Goal: Book appointment/travel/reservation

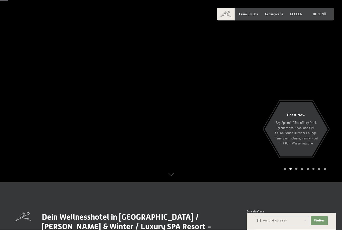
scroll to position [48, 0]
click at [250, 12] on span "Premium Spa" at bounding box center [248, 14] width 19 height 4
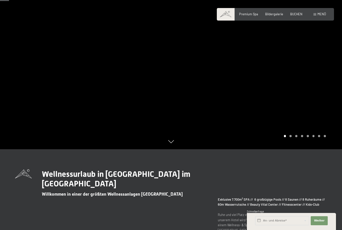
scroll to position [81, 0]
click at [290, 149] on div at bounding box center [256, 34] width 171 height 230
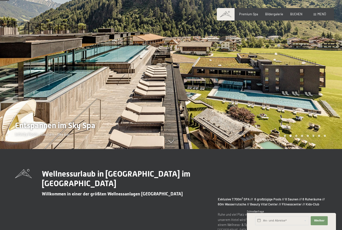
click at [301, 137] on div "Carousel Page 4" at bounding box center [302, 135] width 2 height 2
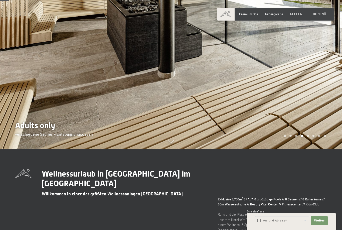
click at [308, 147] on div at bounding box center [256, 34] width 171 height 230
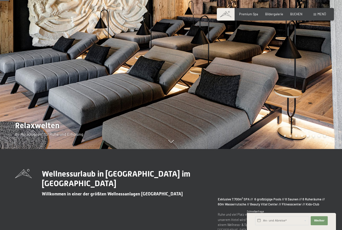
click at [314, 137] on div "Carousel Page 6" at bounding box center [314, 135] width 2 height 2
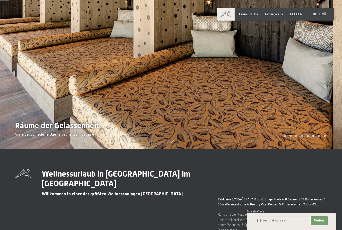
click at [322, 137] on div "Carousel Pagination" at bounding box center [304, 135] width 44 height 2
click at [326, 149] on div at bounding box center [256, 34] width 171 height 230
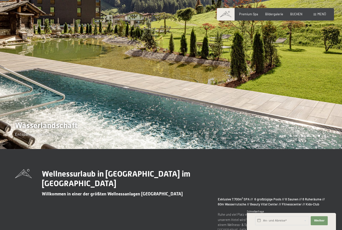
click at [322, 12] on span "Menü" at bounding box center [322, 14] width 9 height 4
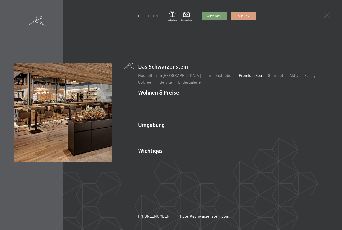
click at [289, 76] on link "Aktiv" at bounding box center [293, 75] width 9 height 5
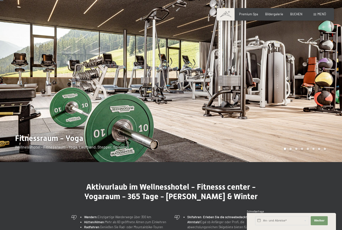
scroll to position [14, 0]
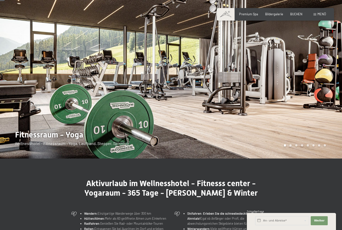
click at [289, 146] on div "Carousel Page 2" at bounding box center [290, 145] width 2 height 2
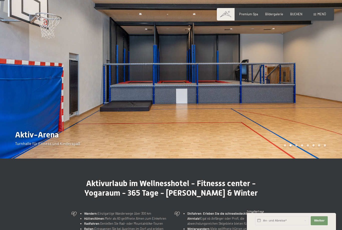
click at [296, 146] on div "Carousel Page 3" at bounding box center [296, 145] width 2 height 2
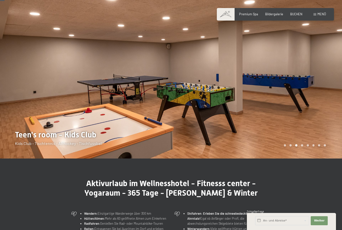
click at [302, 146] on div "Carousel Page 4" at bounding box center [302, 145] width 2 height 2
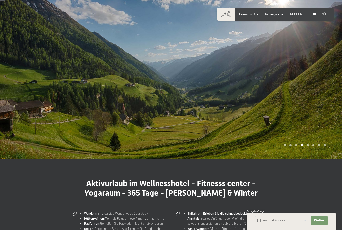
click at [309, 146] on div "Carousel Page 5" at bounding box center [308, 145] width 2 height 2
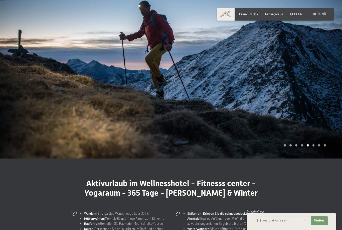
click at [313, 146] on div "Carousel Page 6" at bounding box center [314, 145] width 2 height 2
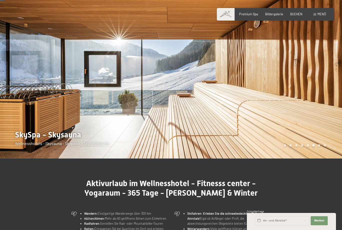
click at [319, 146] on div "Carousel Page 7" at bounding box center [319, 145] width 2 height 2
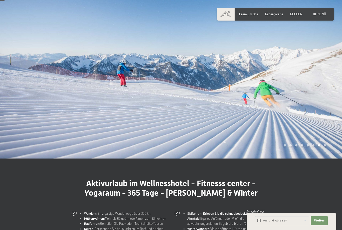
click at [326, 146] on div "Carousel Page 8" at bounding box center [325, 145] width 2 height 2
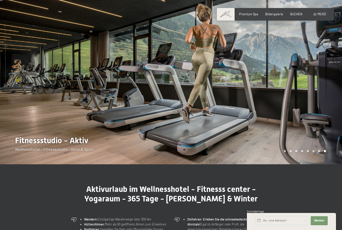
scroll to position [9, 0]
click at [318, 152] on div "Carousel Page 7" at bounding box center [319, 150] width 2 height 2
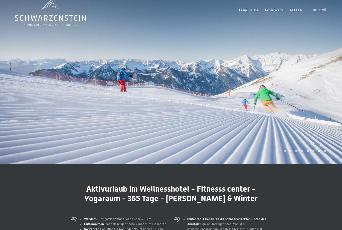
scroll to position [0, 0]
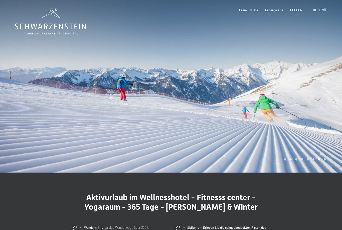
click at [315, 12] on div "Menü" at bounding box center [320, 10] width 13 height 5
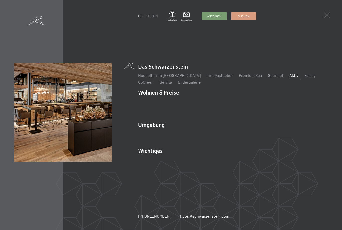
click at [163, 84] on link "Belvita" at bounding box center [166, 81] width 12 height 5
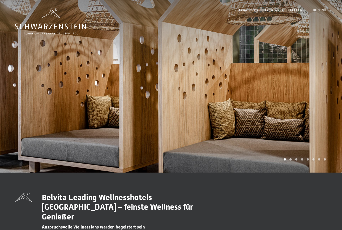
click at [304, 172] on div at bounding box center [256, 86] width 171 height 172
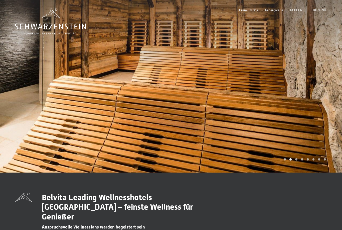
click at [289, 172] on div at bounding box center [256, 86] width 171 height 172
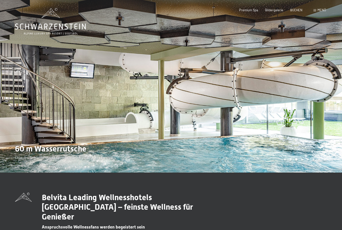
click at [286, 160] on div "Carousel Page 1" at bounding box center [285, 159] width 2 height 2
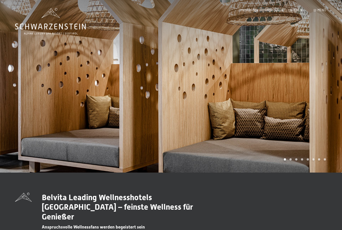
click at [283, 160] on div "Carousel Pagination" at bounding box center [304, 159] width 44 height 2
click at [291, 172] on div at bounding box center [256, 86] width 171 height 172
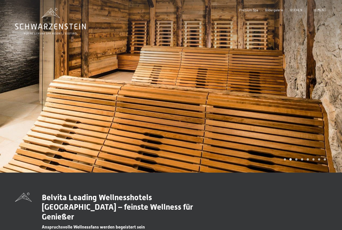
click at [296, 172] on div at bounding box center [256, 86] width 171 height 172
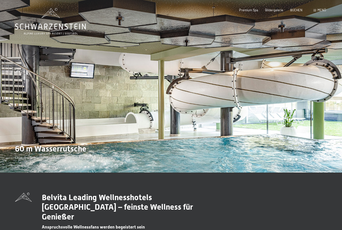
click at [315, 172] on div at bounding box center [256, 86] width 171 height 172
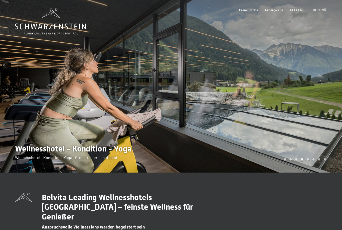
click at [301, 160] on div "Carousel Page 4 (Current Slide)" at bounding box center [302, 159] width 2 height 2
click at [301, 172] on div at bounding box center [256, 86] width 171 height 172
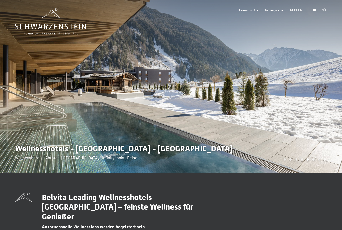
click at [314, 172] on div at bounding box center [256, 86] width 171 height 172
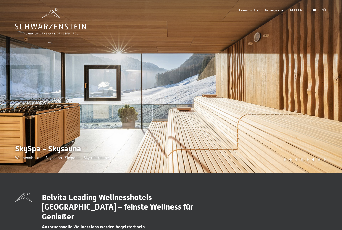
click at [319, 172] on div at bounding box center [256, 86] width 171 height 172
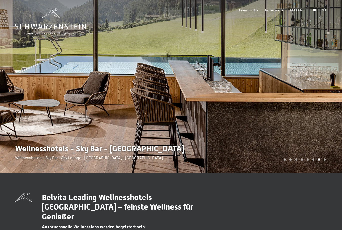
click at [326, 172] on div at bounding box center [256, 86] width 171 height 172
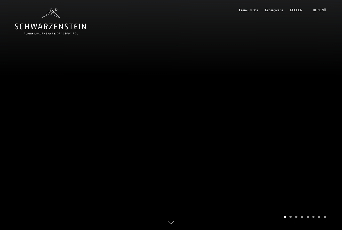
click at [315, 11] on span at bounding box center [315, 10] width 3 height 2
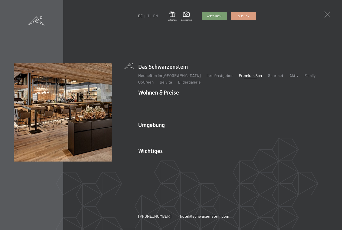
click at [148, 17] on link "IT" at bounding box center [147, 16] width 3 height 4
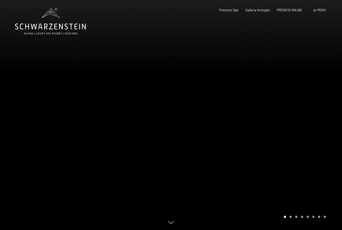
click at [287, 11] on span "PRENOTA ONLINE" at bounding box center [290, 10] width 26 height 4
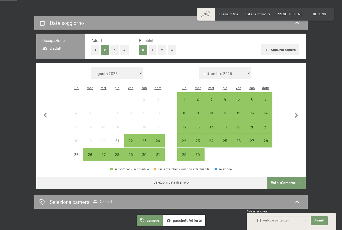
scroll to position [83, 0]
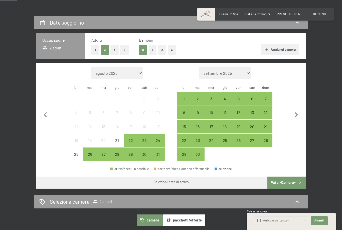
click at [185, 138] on div "22" at bounding box center [184, 144] width 13 height 13
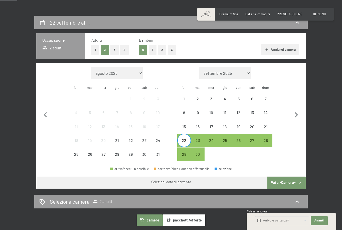
click at [185, 152] on div "29" at bounding box center [184, 158] width 13 height 13
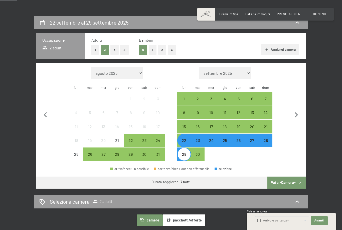
click at [285, 176] on button "Vai a «Camera»" at bounding box center [286, 182] width 38 height 12
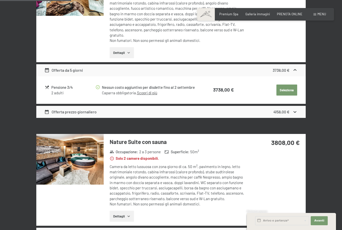
scroll to position [108, 0]
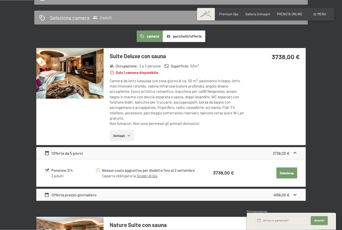
click at [117, 133] on button "Dettagli" at bounding box center [122, 135] width 24 height 11
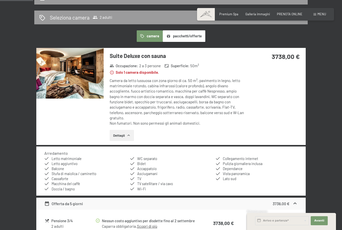
click at [120, 130] on button "Dettagli" at bounding box center [122, 135] width 24 height 11
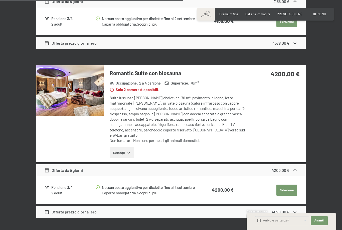
scroll to position [596, 0]
click at [117, 147] on button "Dettagli" at bounding box center [122, 152] width 24 height 11
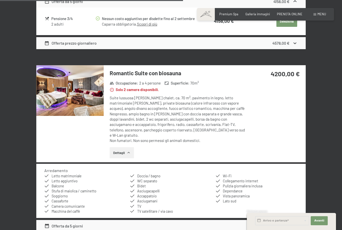
click at [59, 85] on img at bounding box center [69, 90] width 67 height 51
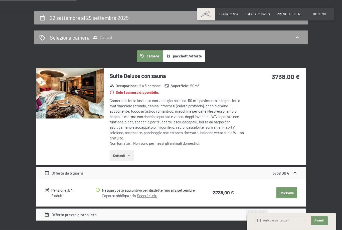
scroll to position [0, 0]
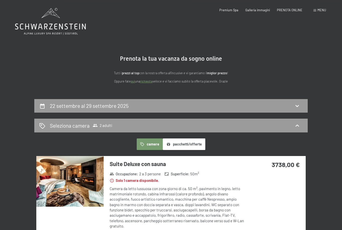
click at [288, 8] on div "Prenotazione Richiesta Premium Spa Galleria immagini PRENOTA ONLINE Menu DE IT …" at bounding box center [265, 10] width 121 height 5
click at [287, 10] on span "PRENOTA ONLINE" at bounding box center [290, 10] width 26 height 4
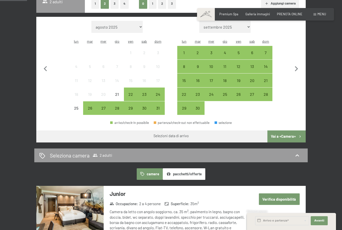
scroll to position [130, 0]
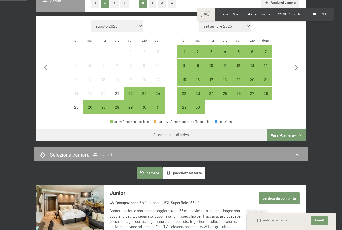
click at [188, 169] on button "pacchetti/offerte" at bounding box center [184, 173] width 43 height 12
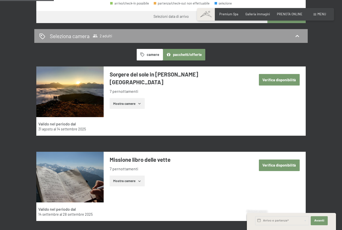
scroll to position [347, 0]
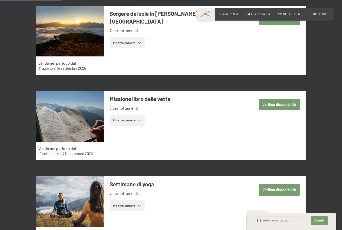
click at [283, 99] on button "Verifica disponibilità" at bounding box center [279, 105] width 41 height 12
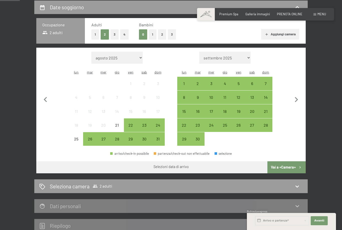
click at [185, 123] on div "22" at bounding box center [184, 129] width 13 height 13
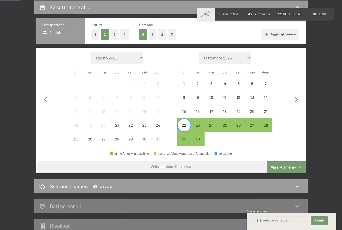
click at [183, 137] on div "29" at bounding box center [184, 143] width 13 height 13
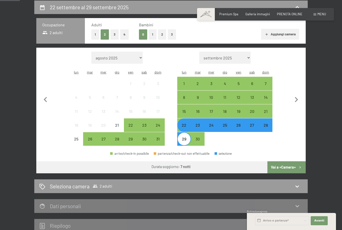
click at [151, 35] on button "1" at bounding box center [153, 34] width 8 height 10
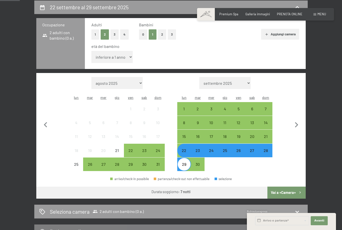
click at [114, 55] on select "inferiore a 1 anno 1 anno 2 anni 3 anni 4 anni 5 anni 6 anni 7 anni 8 anni 9 an…" at bounding box center [111, 57] width 41 height 12
select select "2"
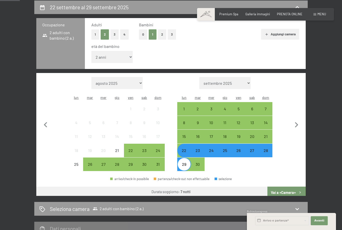
click at [286, 186] on button "Vai a «Camera»" at bounding box center [286, 192] width 38 height 12
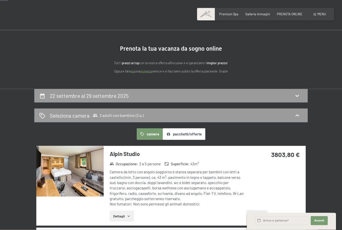
scroll to position [0, 0]
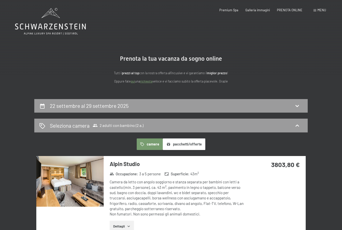
click at [288, 8] on div "Prenotazione Richiesta Premium Spa Galleria immagini PRENOTA ONLINE Menu DE IT …" at bounding box center [265, 10] width 121 height 5
click at [286, 13] on div "Prenotazione Richiesta Premium Spa Galleria immagini PRENOTA ONLINE Menu DE IT …" at bounding box center [265, 10] width 121 height 5
click at [284, 12] on div "PRENOTA ONLINE" at bounding box center [290, 10] width 26 height 5
click at [285, 10] on span "PRENOTA ONLINE" at bounding box center [290, 10] width 26 height 4
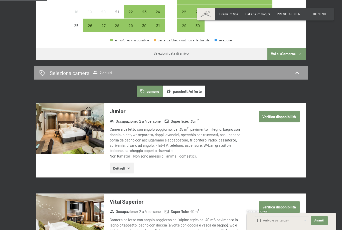
scroll to position [228, 0]
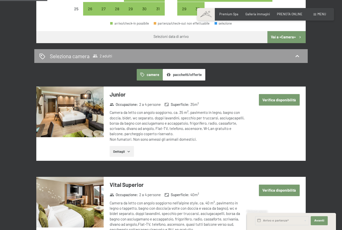
click at [180, 71] on button "pacchetti/offerte" at bounding box center [184, 75] width 43 height 12
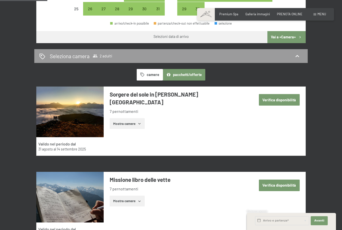
click at [119, 118] on button "Mostra camere" at bounding box center [127, 123] width 35 height 11
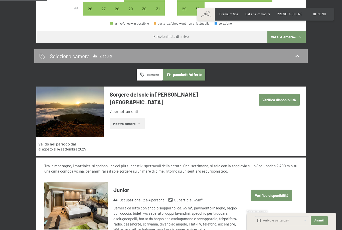
click at [281, 97] on button "Verifica disponibilità" at bounding box center [279, 100] width 41 height 12
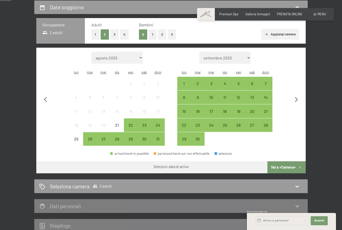
click at [284, 161] on button "Vai a «Camera»" at bounding box center [286, 167] width 38 height 12
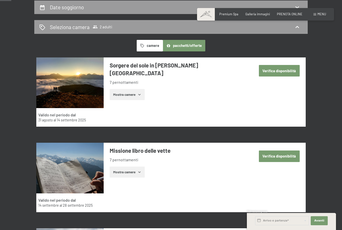
click at [280, 72] on button "Verifica disponibilità" at bounding box center [279, 71] width 41 height 12
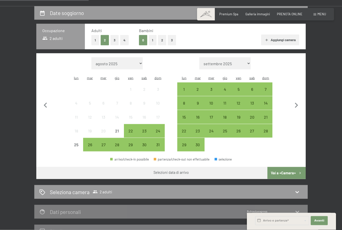
scroll to position [92, 0]
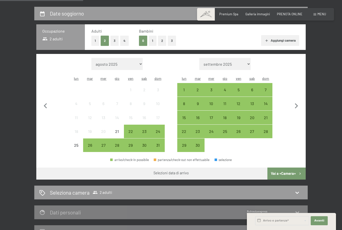
click at [89, 143] on div "26" at bounding box center [90, 149] width 13 height 13
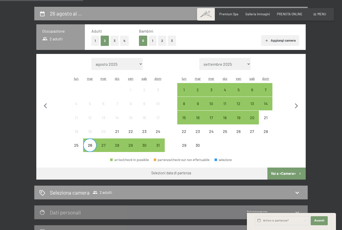
click at [185, 88] on div "1" at bounding box center [184, 94] width 13 height 13
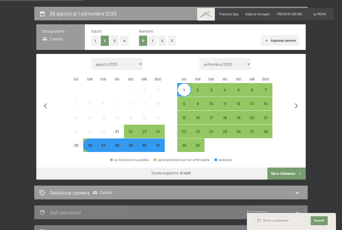
click at [288, 167] on button "Vai a «Camera»" at bounding box center [286, 173] width 38 height 12
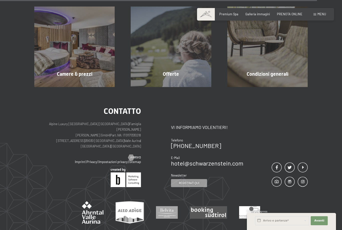
scroll to position [403, 0]
click at [182, 71] on div "Offerte" at bounding box center [171, 74] width 96 height 7
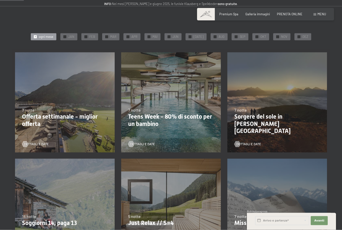
scroll to position [66, 0]
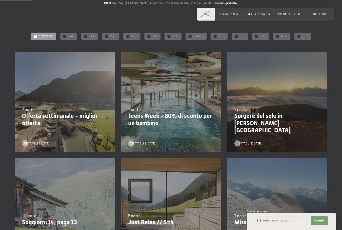
click at [54, 92] on div "20/8/2025-12/4/2026 14/5/2026-21/6/2026 27/6/2026-1/2/2027 7 notte Offerta sett…" at bounding box center [65, 102] width 106 height 106
click at [33, 143] on span "Dettagli e Date" at bounding box center [36, 143] width 25 height 5
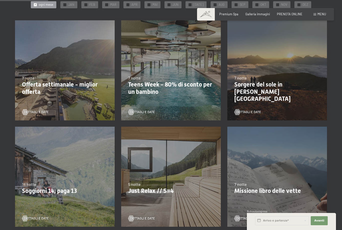
scroll to position [97, 0]
click at [258, 106] on div "Dettagli e Date" at bounding box center [275, 108] width 83 height 11
click at [247, 81] on p "Sorgere del sole in [PERSON_NAME][GEOGRAPHIC_DATA]" at bounding box center [277, 92] width 86 height 22
click at [263, 81] on p "Sorgere del sole in Valle Aurina" at bounding box center [277, 92] width 86 height 22
click at [236, 114] on div at bounding box center [238, 112] width 4 height 6
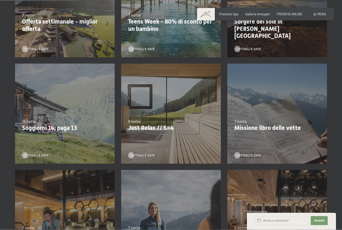
scroll to position [160, 0]
click at [252, 153] on span "Dettagli e Date" at bounding box center [248, 155] width 25 height 5
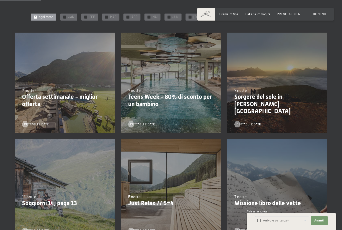
scroll to position [86, 0]
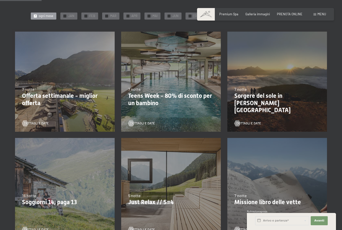
click at [251, 122] on span "Dettagli e Date" at bounding box center [248, 123] width 25 height 5
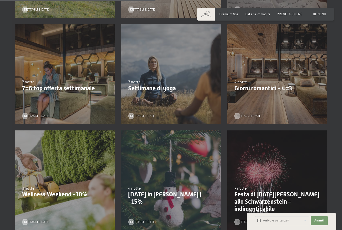
scroll to position [327, 0]
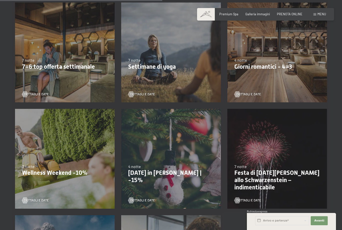
click at [35, 95] on span "Dettagli e Date" at bounding box center [36, 94] width 25 height 5
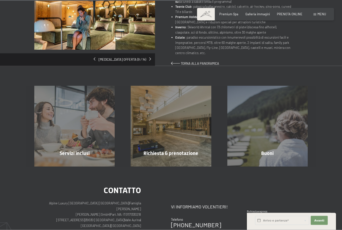
scroll to position [310, 0]
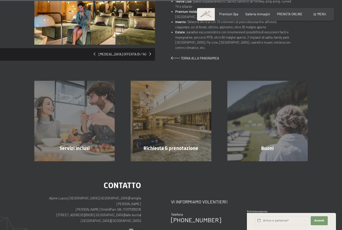
click at [56, 107] on div "Servizi inclusi mostra altro" at bounding box center [74, 121] width 96 height 80
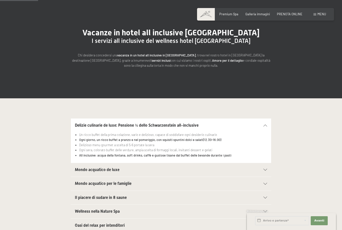
scroll to position [95, 0]
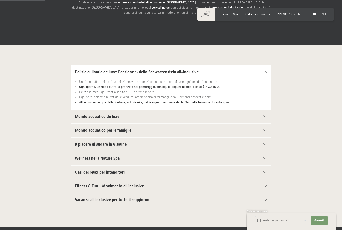
click at [87, 117] on span "Mondo acquatico de luxe" at bounding box center [97, 116] width 45 height 5
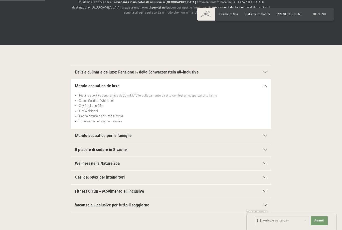
click at [80, 136] on span "Mondo acquatico per le famiglie" at bounding box center [103, 135] width 57 height 5
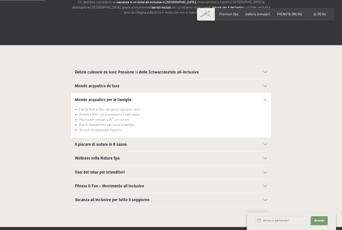
click at [79, 142] on span "Il piacere di sudare in 8 saune" at bounding box center [101, 144] width 52 height 5
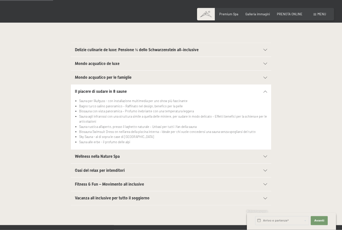
scroll to position [120, 0]
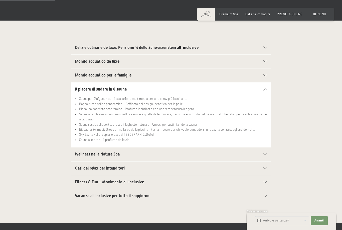
click at [78, 151] on span "Wellness nella Nature Spa" at bounding box center [97, 153] width 45 height 5
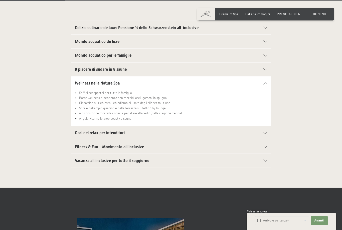
scroll to position [142, 0]
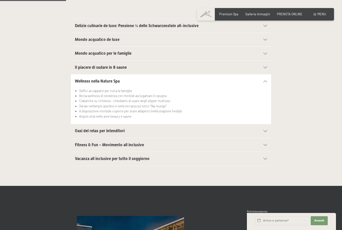
click at [80, 142] on span "Fitness & Fun – Movimento all inclusive" at bounding box center [109, 144] width 69 height 5
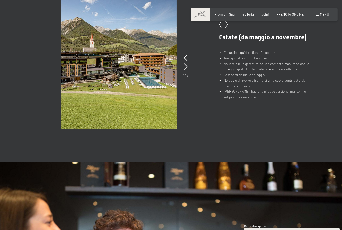
scroll to position [379, 0]
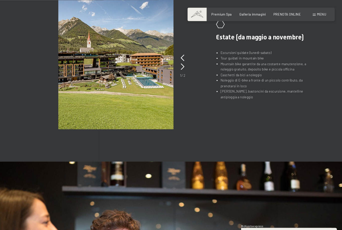
click at [39, 2] on div ".st0{fill:none;stroke:#FFFFFF;stroke-width:2;stroke-linecap:round;stroke-miterl…" at bounding box center [170, 57] width 273 height 128
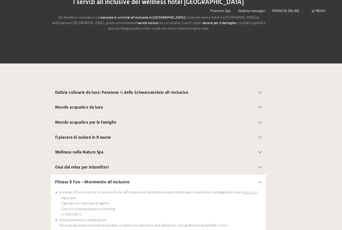
scroll to position [0, 0]
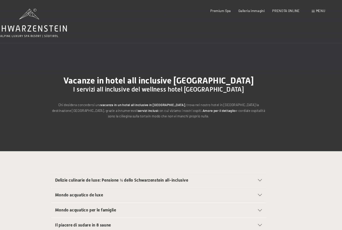
click at [318, 12] on span "Menu" at bounding box center [322, 10] width 9 height 4
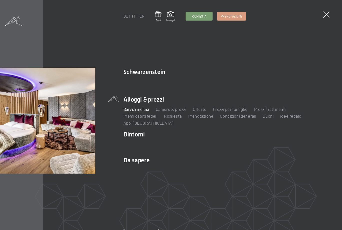
scroll to position [33, 0]
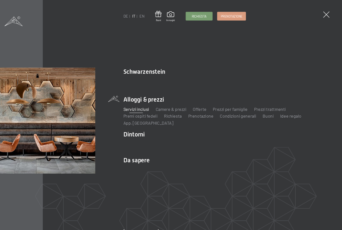
click at [138, 157] on link "Posizione & arrivo" at bounding box center [154, 158] width 32 height 5
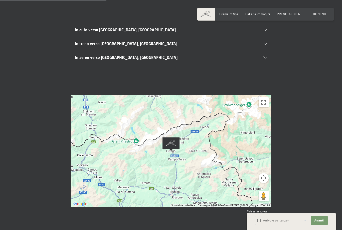
scroll to position [107, 0]
click at [229, 145] on div at bounding box center [171, 150] width 200 height 112
click at [262, 97] on button "Attiva/disattiva vista schermo intero" at bounding box center [264, 102] width 10 height 10
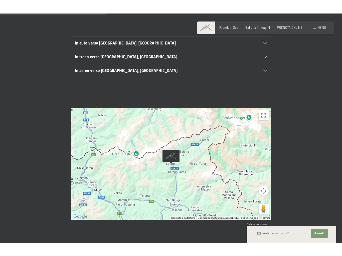
scroll to position [0, 0]
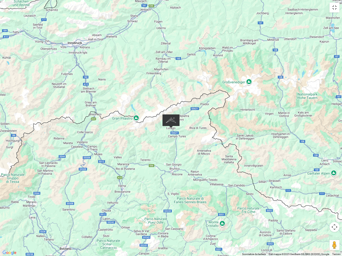
click at [266, 133] on div at bounding box center [171, 128] width 342 height 256
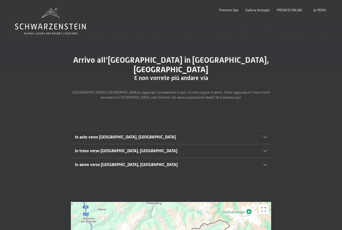
click at [314, 8] on div "Prenotazione Richiesta Premium Spa Galleria immagini PRENOTA ONLINE Menu DE IT …" at bounding box center [265, 10] width 121 height 5
click at [319, 8] on div "Prenotazione Richiesta Premium Spa Galleria immagini PRENOTA ONLINE Menu DE IT …" at bounding box center [265, 10] width 121 height 5
click at [317, 12] on div "Menu" at bounding box center [320, 10] width 13 height 5
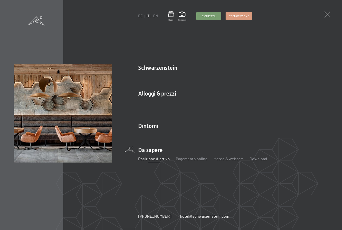
click at [321, 9] on div "DE IT EN Buoni Immagini Richiesta Prenotazione DE IT EN Schwarzenstein Novità a…" at bounding box center [171, 115] width 342 height 230
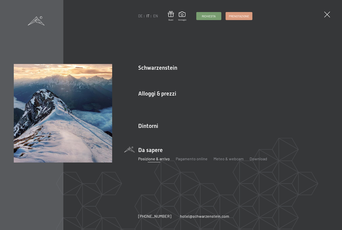
click at [230, 135] on link "Attrazioni" at bounding box center [229, 134] width 17 height 5
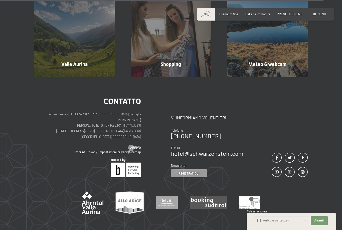
scroll to position [950, 0]
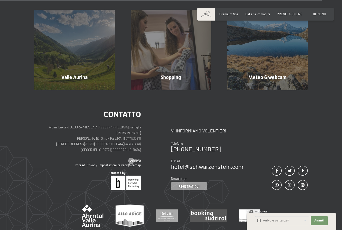
click at [261, 86] on div "Meteo & webcam mostra altro" at bounding box center [267, 50] width 96 height 80
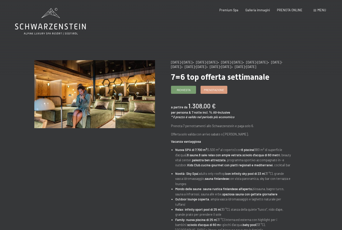
click at [320, 11] on span "Menu" at bounding box center [322, 10] width 9 height 4
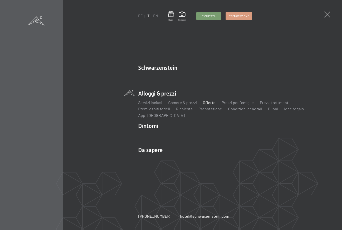
click at [325, 17] on div "DE IT EN Buoni Immagini Richiesta Prenotazione DE IT EN Schwarzenstein Novità a…" at bounding box center [171, 115] width 342 height 230
click at [326, 16] on span at bounding box center [327, 15] width 6 height 6
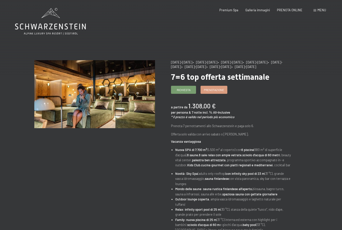
click at [186, 92] on span "Richiesta" at bounding box center [184, 90] width 14 height 4
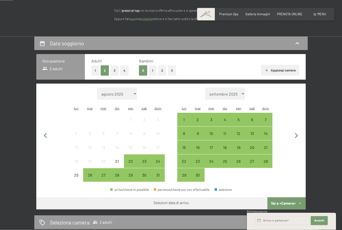
scroll to position [63, 0]
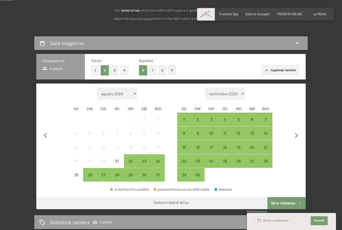
click at [131, 159] on div "22" at bounding box center [130, 165] width 13 height 13
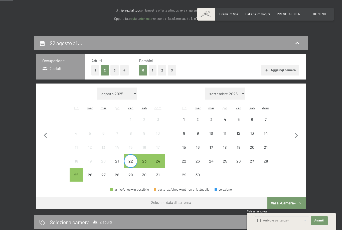
click at [118, 173] on div "28" at bounding box center [117, 179] width 13 height 13
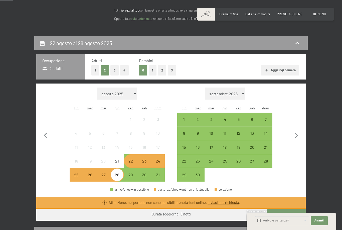
click at [126, 159] on div "22" at bounding box center [130, 165] width 13 height 13
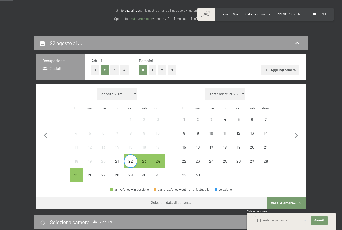
click at [155, 155] on div "24" at bounding box center [157, 161] width 13 height 13
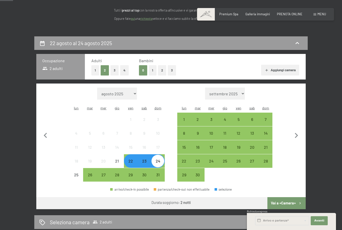
click at [130, 159] on div "22" at bounding box center [130, 165] width 13 height 13
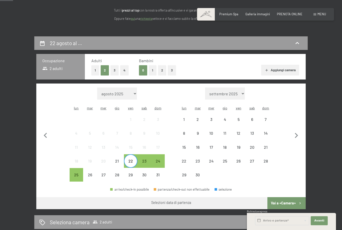
click at [73, 173] on div "25" at bounding box center [76, 179] width 13 height 13
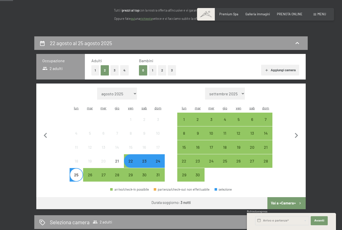
click at [117, 173] on div "28" at bounding box center [117, 179] width 13 height 13
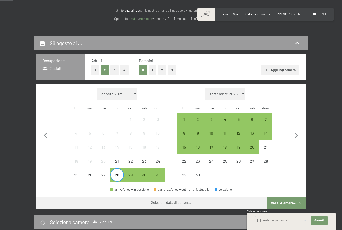
click at [118, 159] on div "21" at bounding box center [117, 165] width 13 height 13
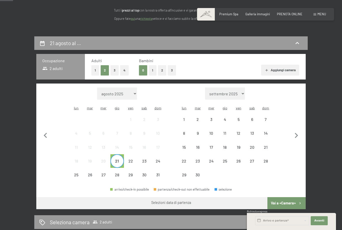
click at [158, 173] on div "31" at bounding box center [157, 179] width 13 height 13
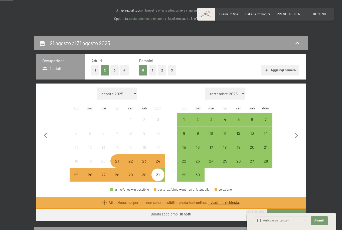
click at [119, 159] on div "21" at bounding box center [117, 165] width 13 height 13
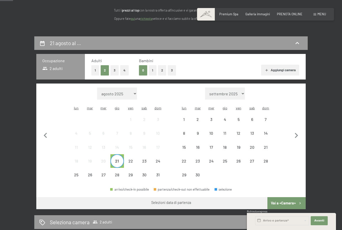
click at [160, 155] on div "24" at bounding box center [157, 161] width 13 height 13
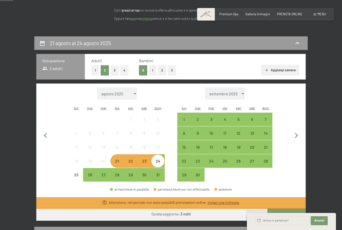
click at [181, 113] on div "1" at bounding box center [184, 119] width 13 height 13
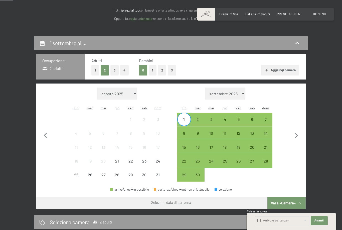
click at [265, 117] on div "7" at bounding box center [265, 123] width 13 height 13
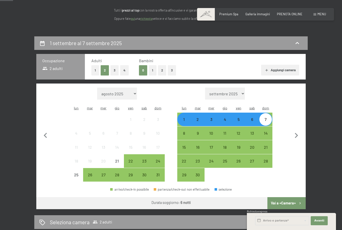
click at [129, 159] on div "22" at bounding box center [130, 165] width 13 height 13
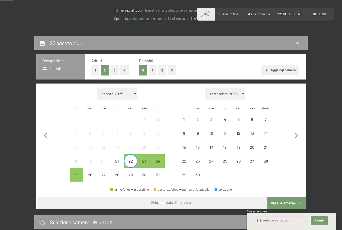
click at [159, 173] on div "31" at bounding box center [157, 179] width 13 height 13
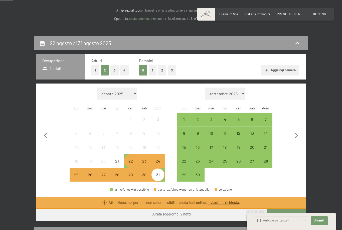
click at [128, 159] on div "22" at bounding box center [130, 165] width 13 height 13
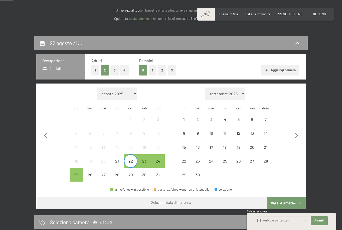
click at [160, 159] on div "24" at bounding box center [157, 165] width 13 height 13
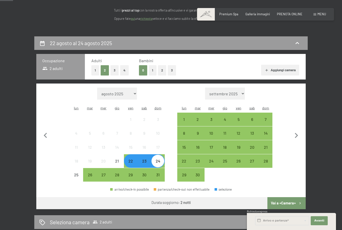
click at [133, 159] on div "22" at bounding box center [130, 165] width 13 height 13
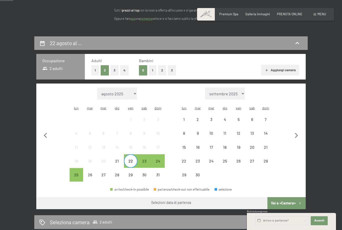
click at [71, 173] on div "25" at bounding box center [76, 179] width 13 height 13
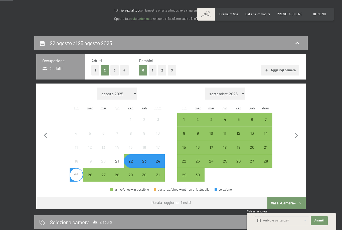
click at [129, 159] on div "22" at bounding box center [130, 165] width 13 height 13
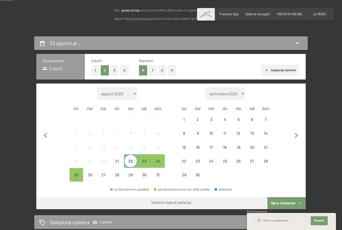
click at [286, 197] on button "Vai a «Camera»" at bounding box center [286, 203] width 38 height 12
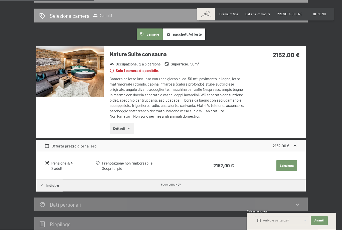
scroll to position [98, 0]
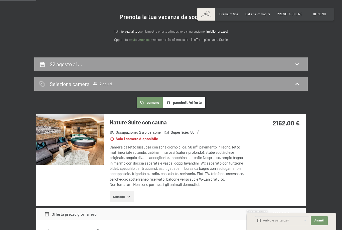
click at [299, 63] on icon at bounding box center [297, 64] width 4 height 2
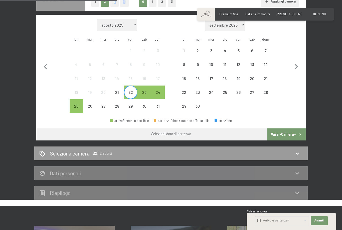
scroll to position [127, 0]
